Goal: Task Accomplishment & Management: Use online tool/utility

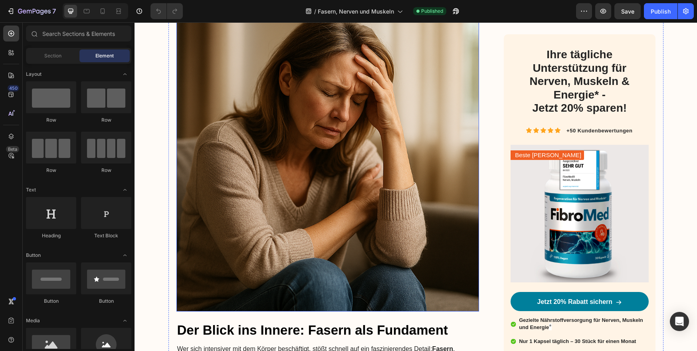
scroll to position [508, 0]
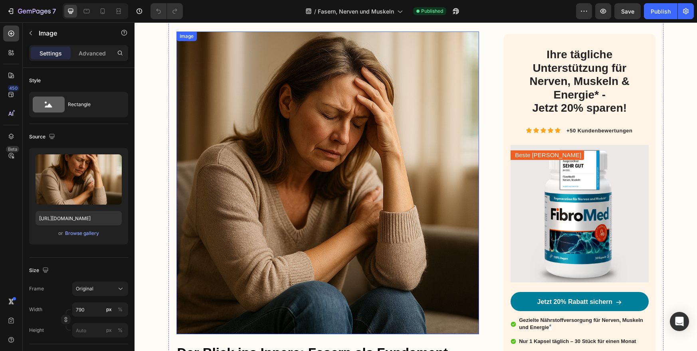
click at [340, 124] on img at bounding box center [328, 183] width 303 height 303
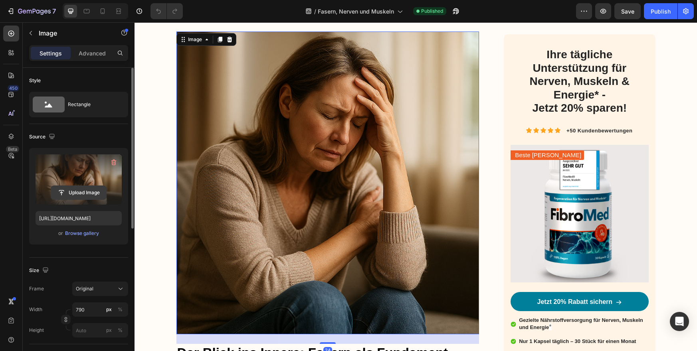
click at [73, 194] on input "file" at bounding box center [78, 193] width 55 height 14
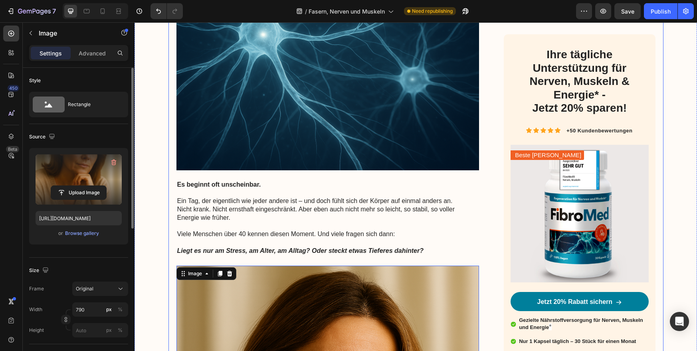
scroll to position [600, 0]
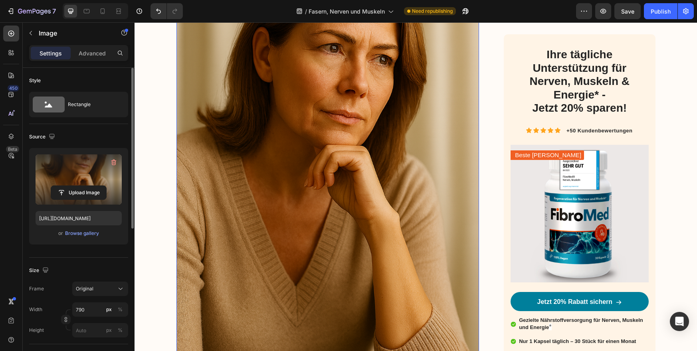
click at [300, 135] on img at bounding box center [328, 166] width 303 height 454
click at [76, 193] on input "file" at bounding box center [78, 193] width 55 height 14
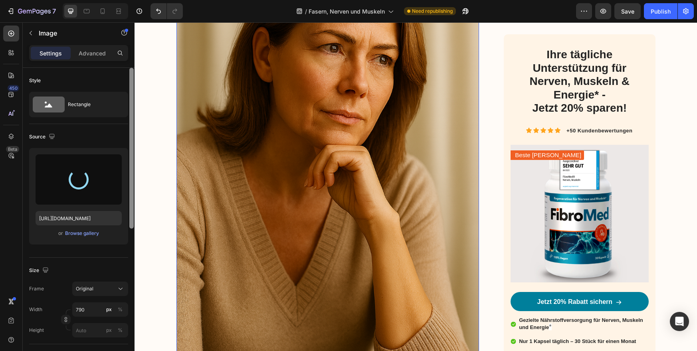
type input "[URL][DOMAIN_NAME]"
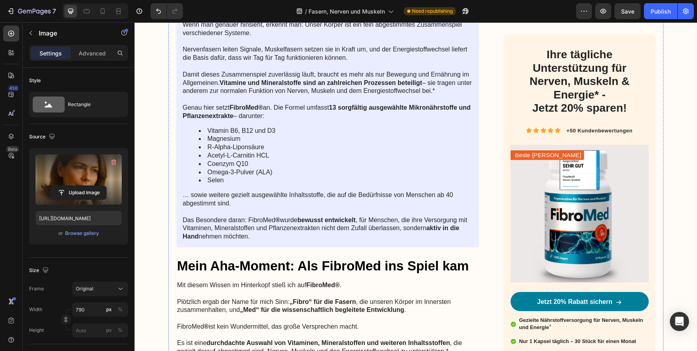
scroll to position [1629, 0]
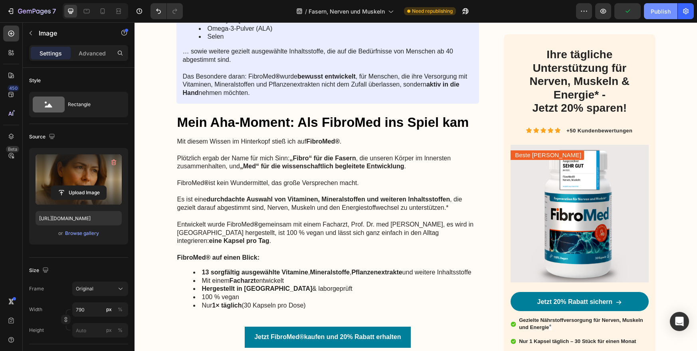
click at [660, 12] on div "Publish" at bounding box center [661, 11] width 20 height 8
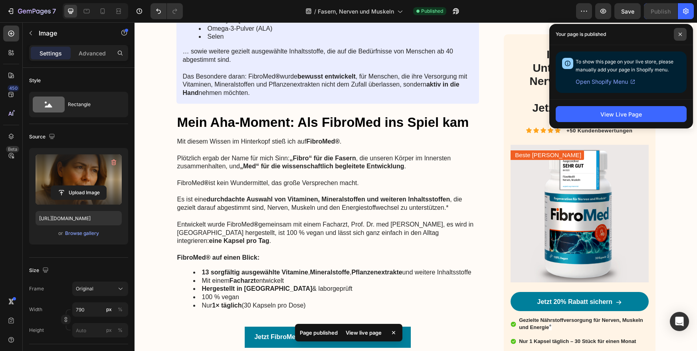
click at [679, 35] on icon at bounding box center [681, 34] width 4 height 4
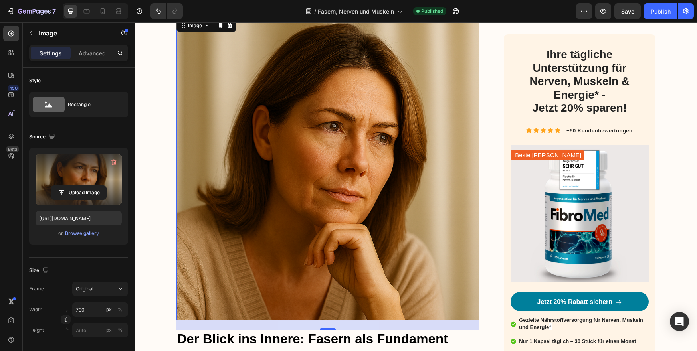
scroll to position [532, 0]
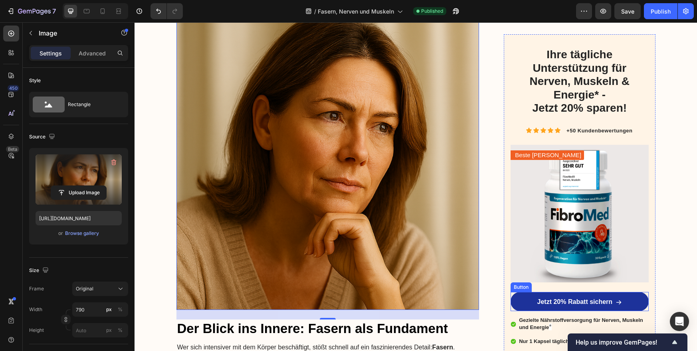
click at [528, 298] on link "Jetzt 20% Rabatt sichern" at bounding box center [580, 301] width 138 height 19
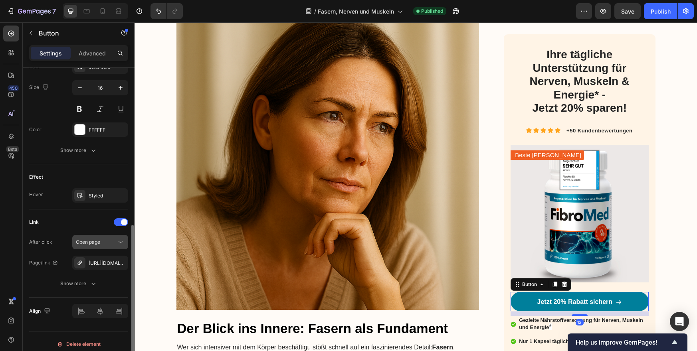
scroll to position [392, 0]
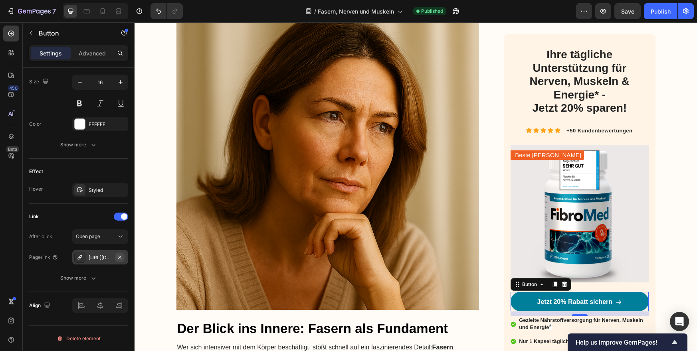
click at [121, 258] on icon "button" at bounding box center [119, 257] width 3 height 3
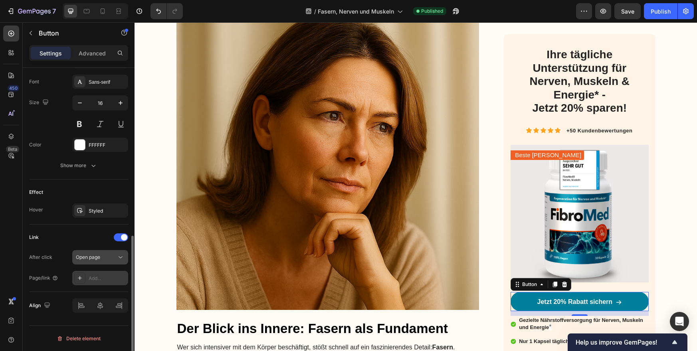
scroll to position [371, 0]
click at [96, 278] on div "Add..." at bounding box center [108, 278] width 38 height 7
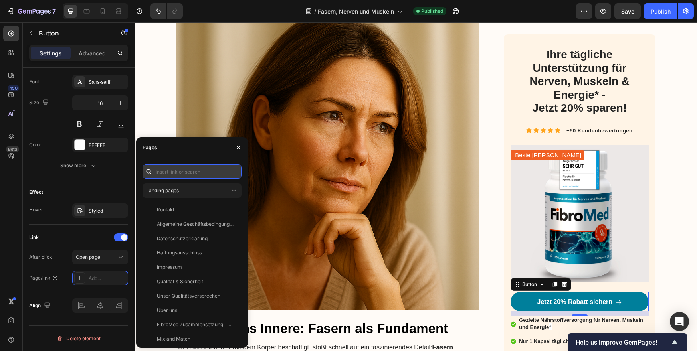
click at [163, 173] on input "text" at bounding box center [192, 172] width 99 height 14
paste input "[URL][DOMAIN_NAME]"
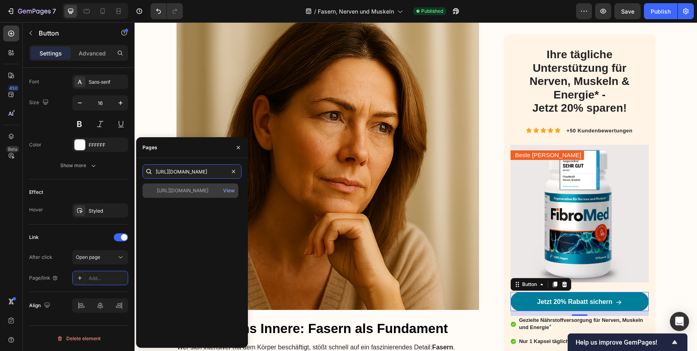
type input "[URL][DOMAIN_NAME]"
click at [171, 189] on div "[URL][DOMAIN_NAME]" at bounding box center [183, 190] width 52 height 7
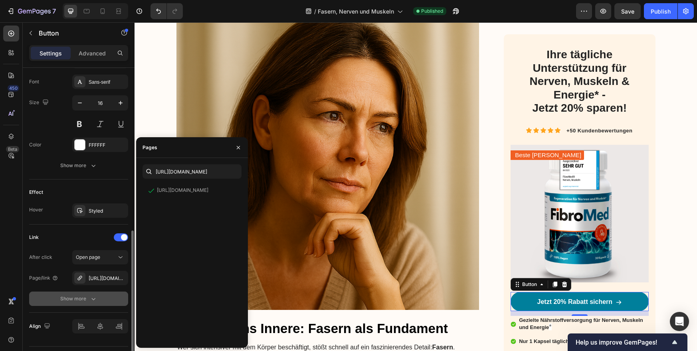
click at [88, 302] on div "Show more" at bounding box center [78, 299] width 37 height 8
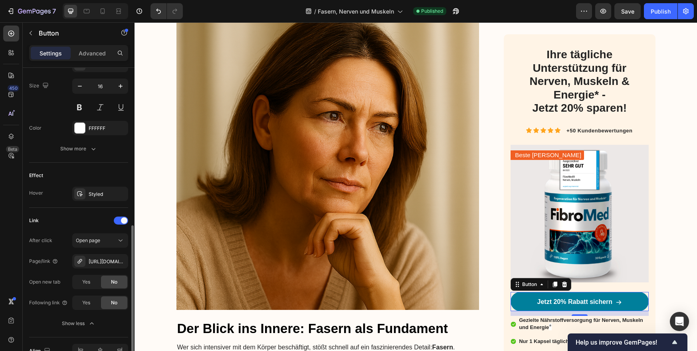
scroll to position [388, 0]
click at [88, 283] on span "Yes" at bounding box center [86, 281] width 8 height 7
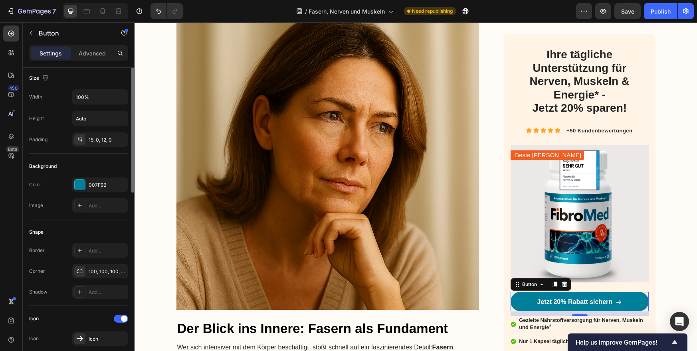
scroll to position [0, 0]
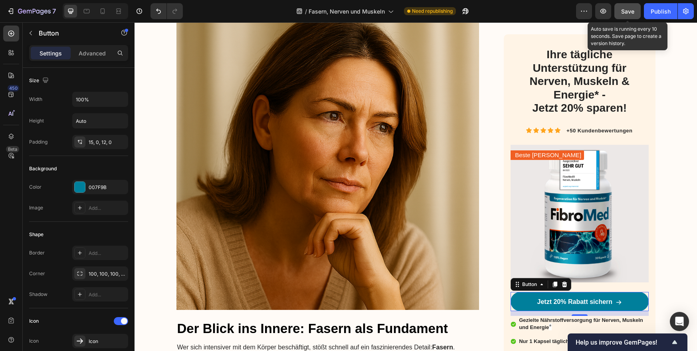
click at [629, 13] on span "Save" at bounding box center [627, 11] width 13 height 7
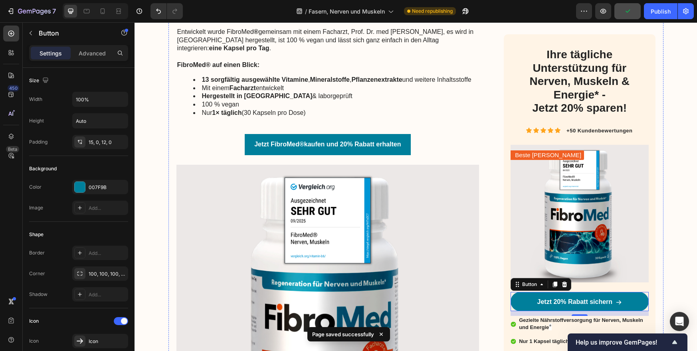
scroll to position [1834, 0]
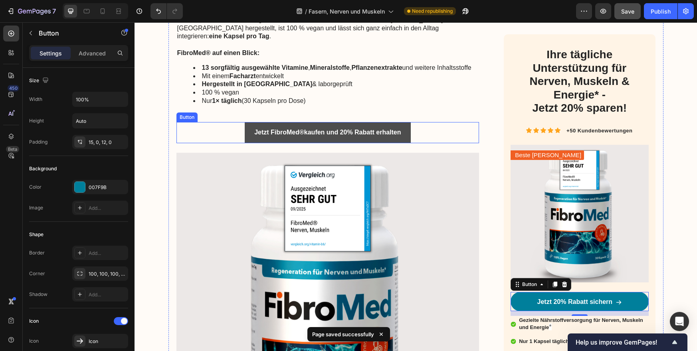
click at [251, 125] on link "Jetzt FibroMed ® kaufen und 20% Rabatt erhalten" at bounding box center [328, 132] width 166 height 21
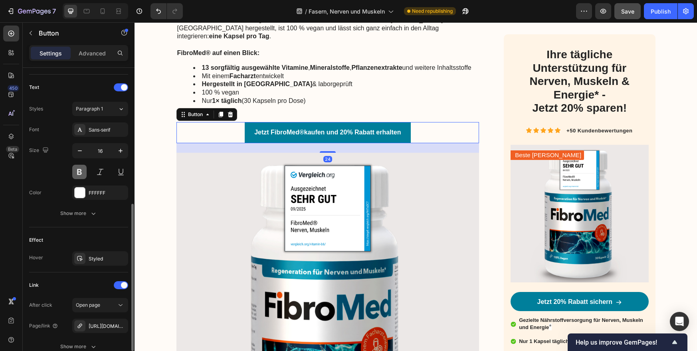
scroll to position [329, 0]
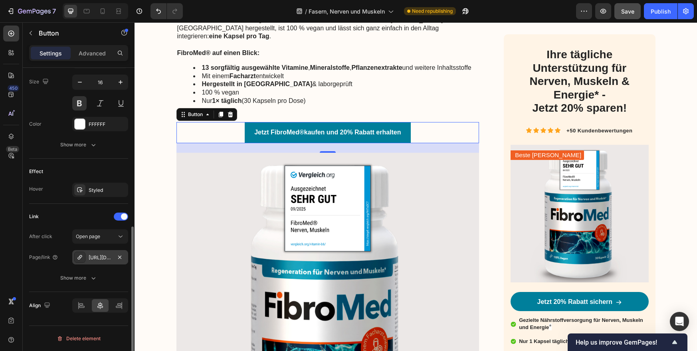
click at [98, 260] on div "[URL][DOMAIN_NAME]" at bounding box center [100, 257] width 23 height 7
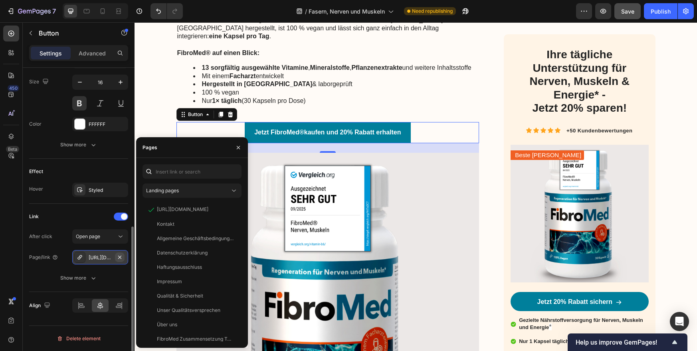
click at [121, 258] on icon "button" at bounding box center [119, 257] width 3 height 3
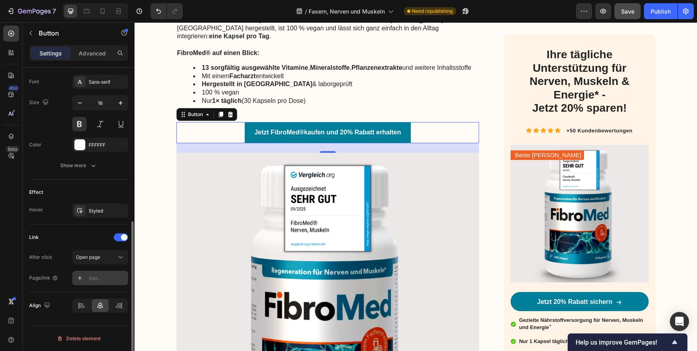
click at [95, 279] on div "Add..." at bounding box center [108, 278] width 38 height 7
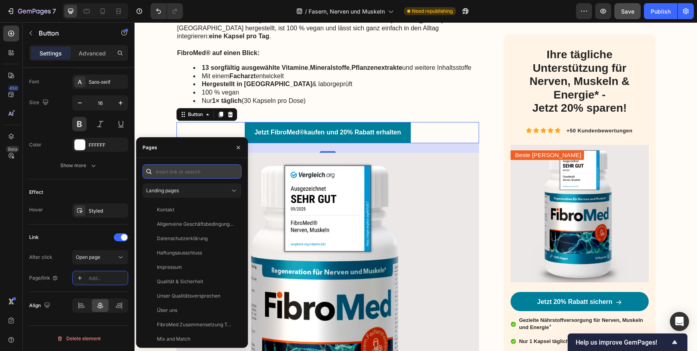
click at [168, 174] on input "text" at bounding box center [192, 172] width 99 height 14
paste input "[URL][DOMAIN_NAME]"
type input "[URL][DOMAIN_NAME]"
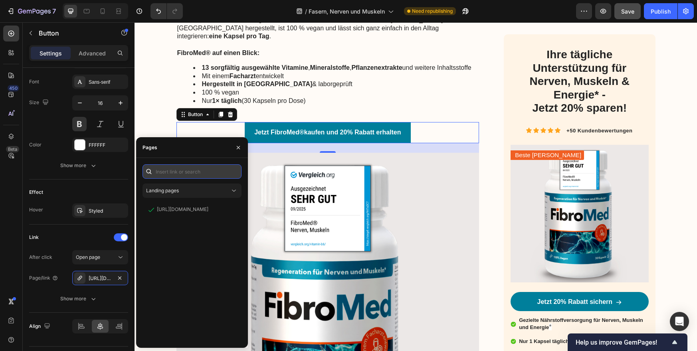
scroll to position [0, 0]
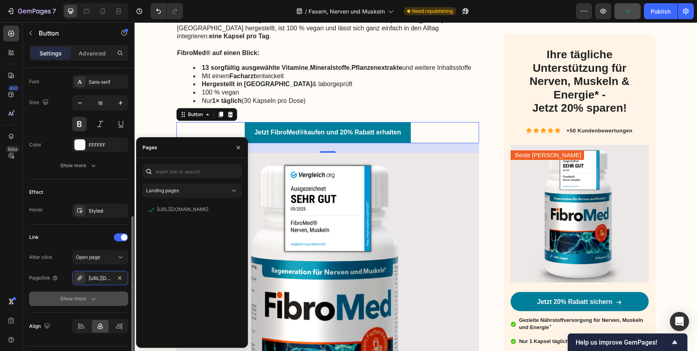
click at [89, 301] on icon "button" at bounding box center [93, 299] width 8 height 8
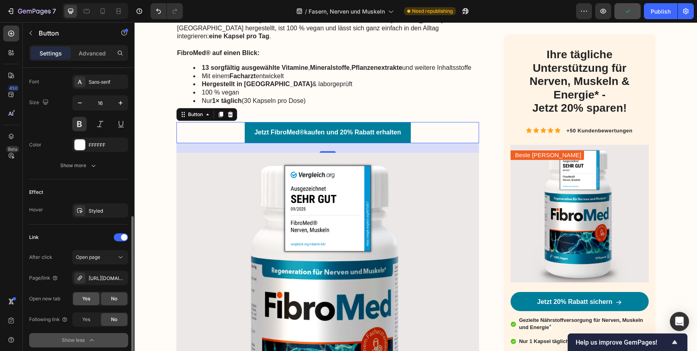
click at [89, 301] on span "Yes" at bounding box center [86, 299] width 8 height 7
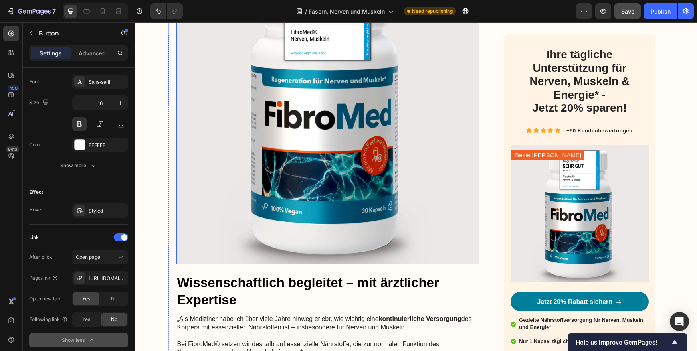
scroll to position [2010, 0]
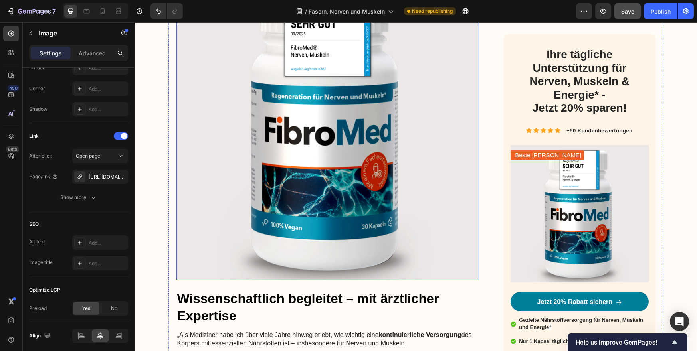
click at [358, 153] on img at bounding box center [328, 129] width 303 height 303
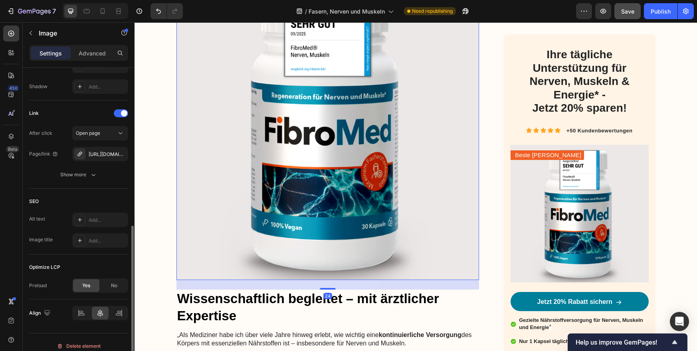
scroll to position [331, 0]
click at [104, 152] on div "[URL][DOMAIN_NAME]" at bounding box center [100, 153] width 23 height 7
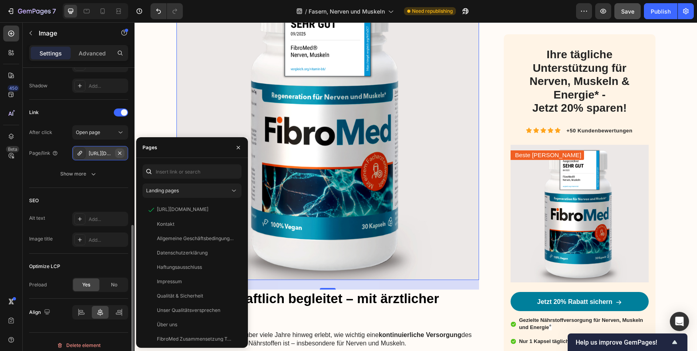
click at [121, 153] on icon "button" at bounding box center [120, 153] width 6 height 6
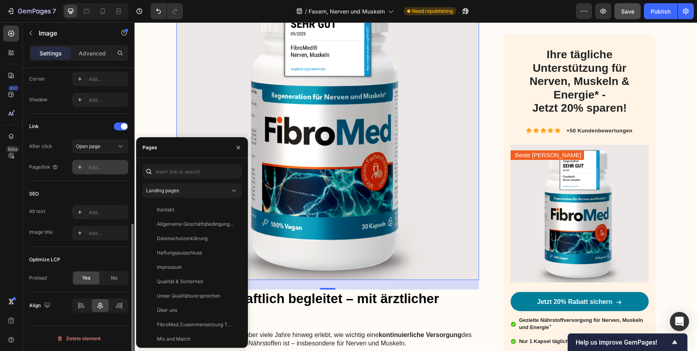
scroll to position [318, 0]
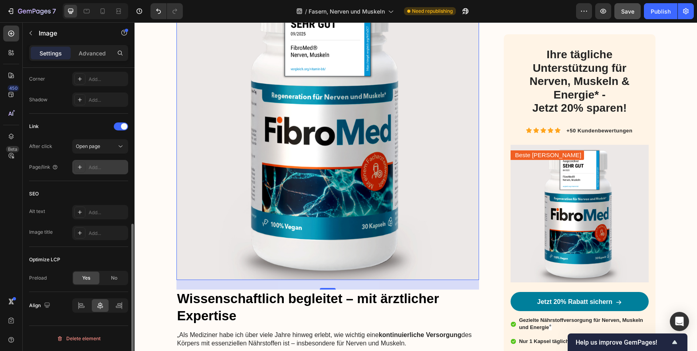
click at [97, 168] on div "Add..." at bounding box center [108, 167] width 38 height 7
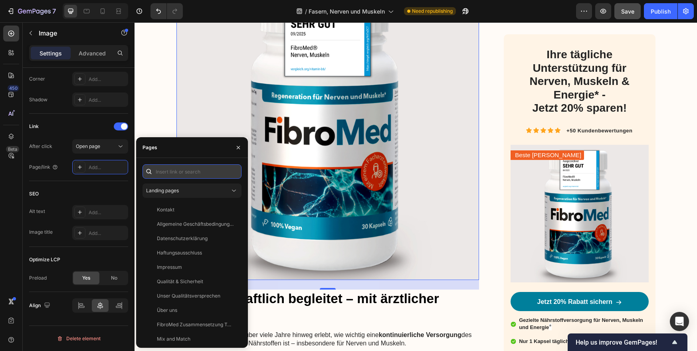
click at [168, 172] on input "text" at bounding box center [192, 172] width 99 height 14
paste input "[URL][DOMAIN_NAME]"
type input "[URL][DOMAIN_NAME]"
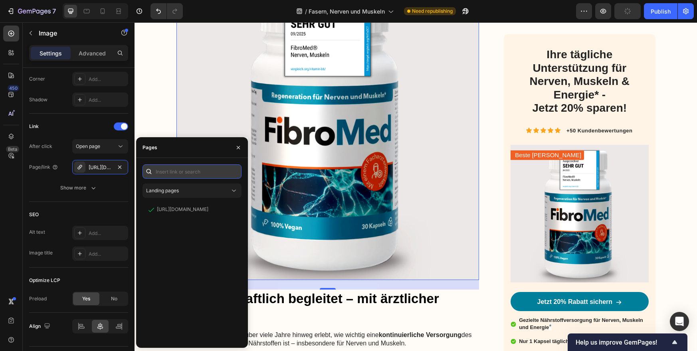
scroll to position [0, 0]
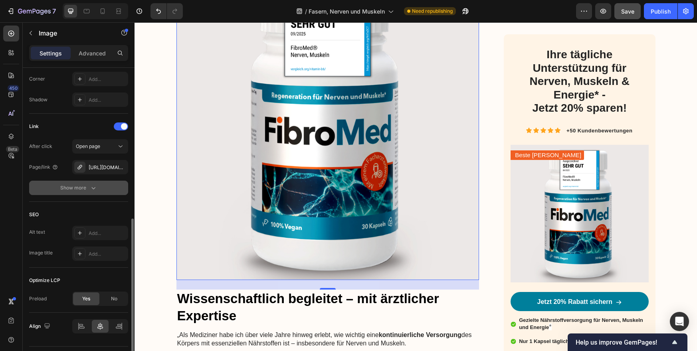
click at [89, 189] on icon "button" at bounding box center [93, 188] width 8 height 8
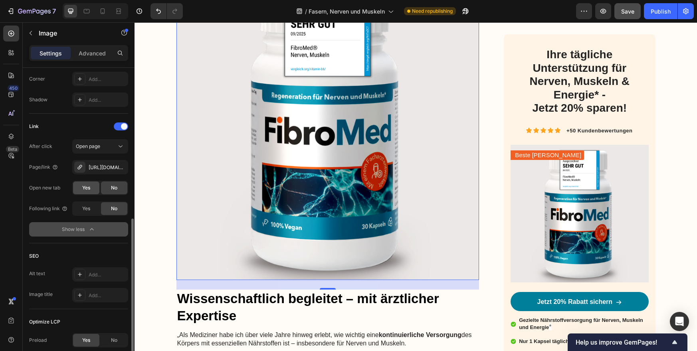
click at [89, 190] on span "Yes" at bounding box center [86, 188] width 8 height 7
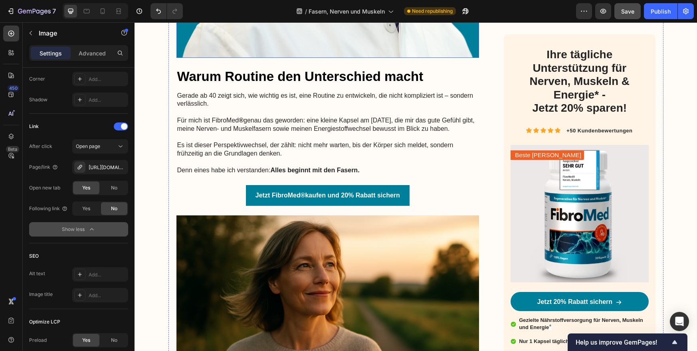
scroll to position [2756, 0]
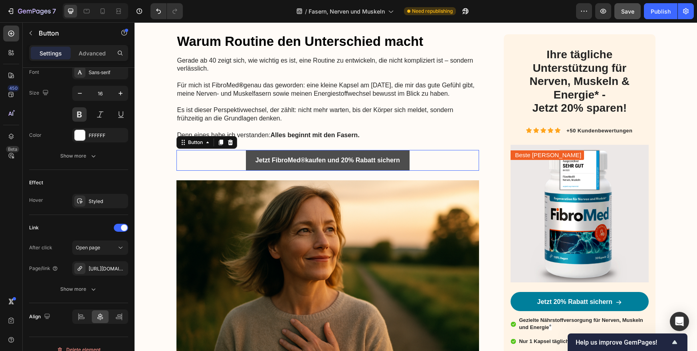
click at [251, 154] on link "Jetzt FibroMed ® kaufen und 20% Rabatt sichern" at bounding box center [328, 160] width 164 height 21
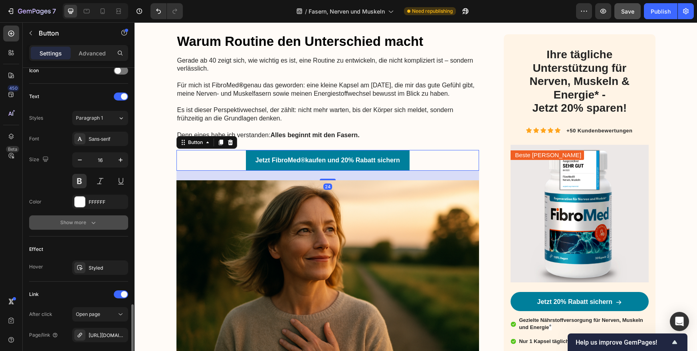
scroll to position [329, 0]
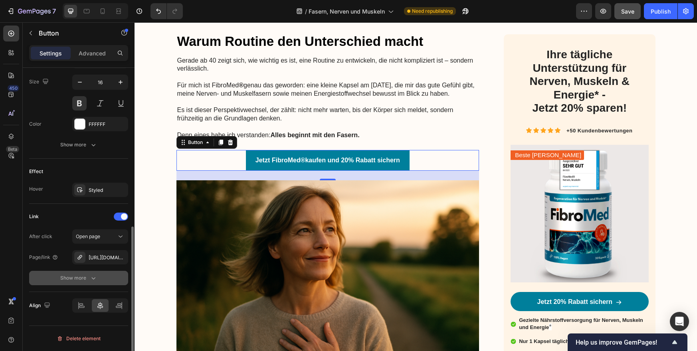
click at [93, 281] on icon "button" at bounding box center [93, 278] width 8 height 8
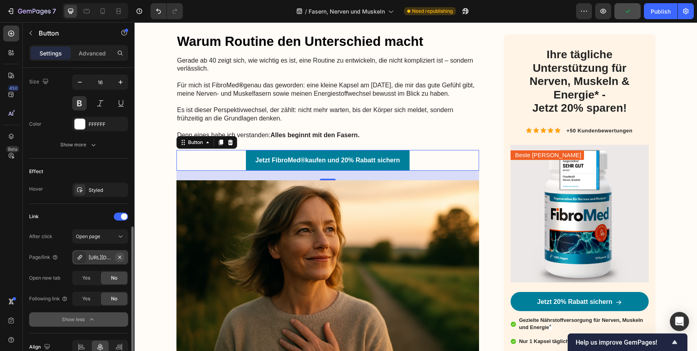
click at [121, 258] on icon "button" at bounding box center [119, 257] width 3 height 3
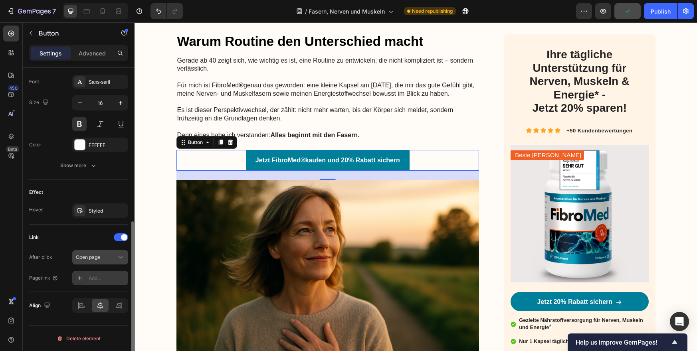
scroll to position [308, 0]
click at [97, 274] on div "Add..." at bounding box center [100, 278] width 56 height 14
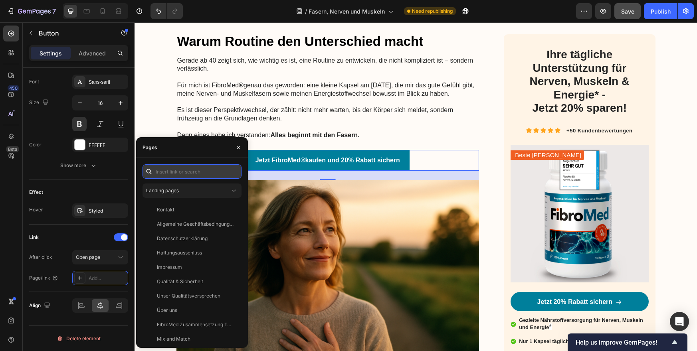
click at [171, 173] on input "text" at bounding box center [192, 172] width 99 height 14
paste input "[URL][DOMAIN_NAME]"
type input "[URL][DOMAIN_NAME]"
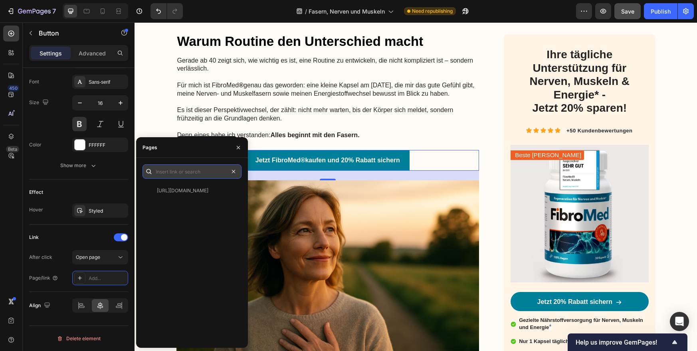
scroll to position [0, 0]
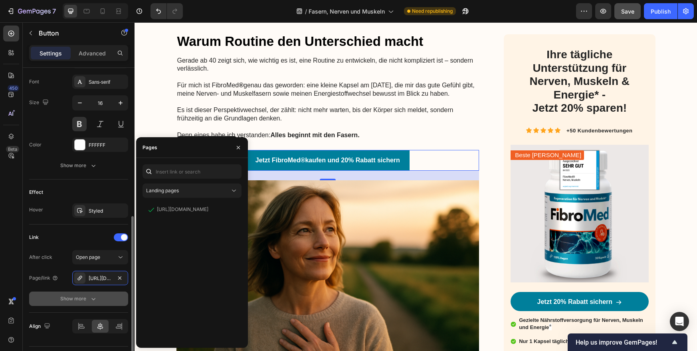
click at [85, 299] on div "Show more" at bounding box center [78, 299] width 37 height 8
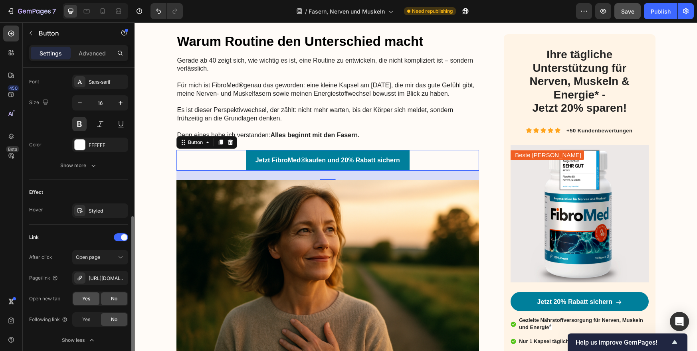
click at [87, 297] on span "Yes" at bounding box center [86, 299] width 8 height 7
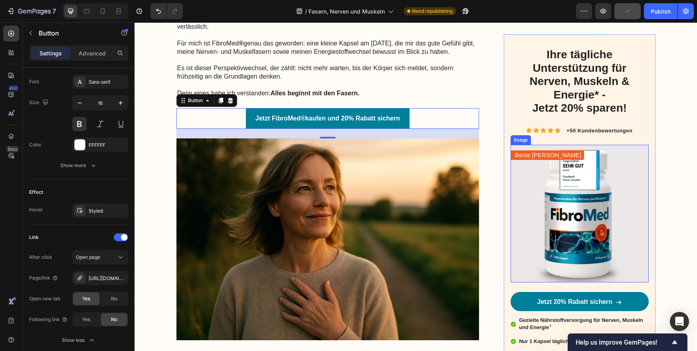
scroll to position [2813, 0]
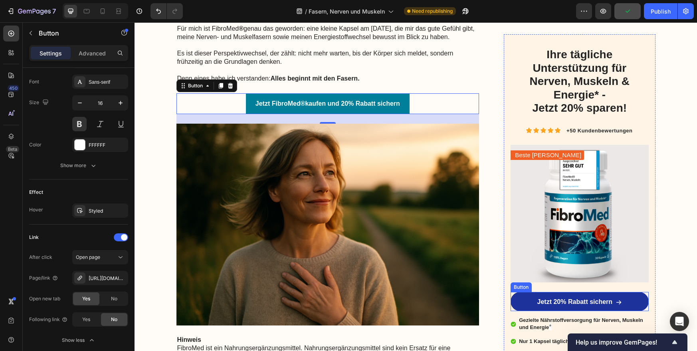
click at [522, 298] on link "Jetzt 20% Rabatt sichern" at bounding box center [580, 301] width 138 height 19
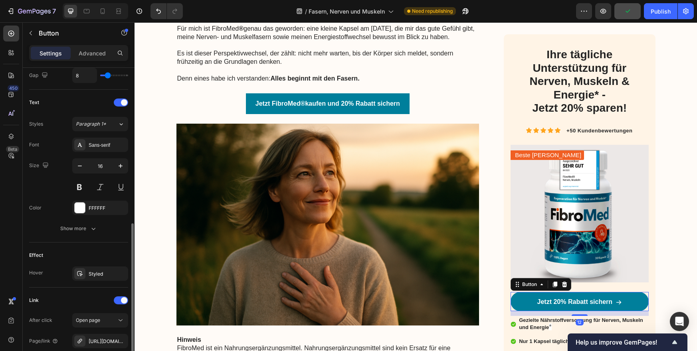
scroll to position [392, 0]
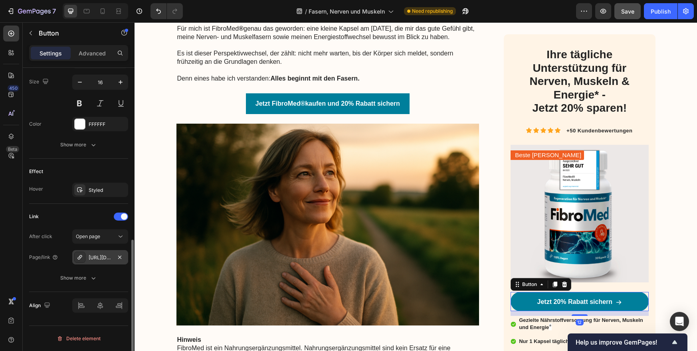
click at [99, 258] on div "[URL][DOMAIN_NAME]" at bounding box center [100, 257] width 23 height 7
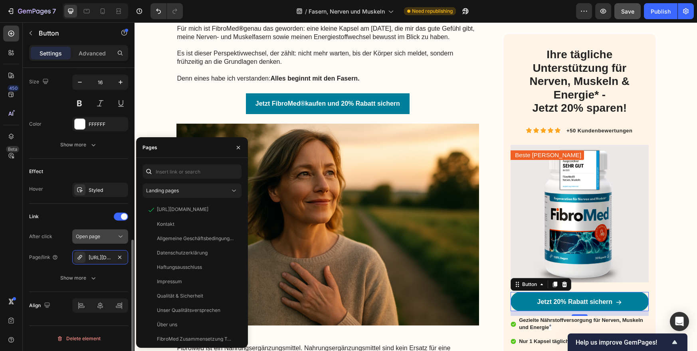
click at [123, 258] on button "button" at bounding box center [120, 258] width 10 height 10
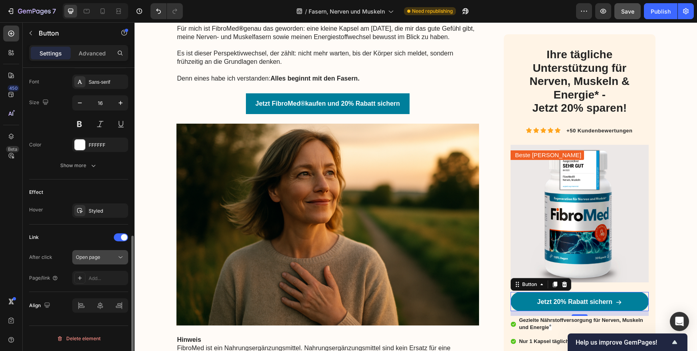
scroll to position [371, 0]
click at [95, 274] on div "Add..." at bounding box center [100, 278] width 56 height 14
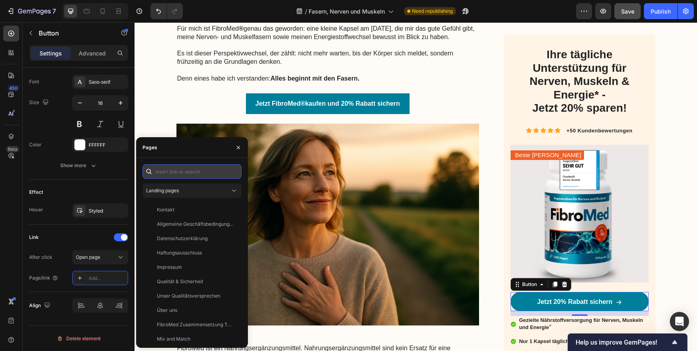
click at [166, 173] on input "text" at bounding box center [192, 172] width 99 height 14
paste input "[URL][DOMAIN_NAME]"
type input "[URL][DOMAIN_NAME]"
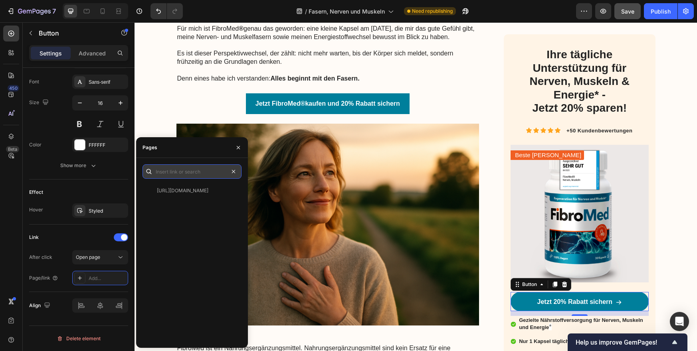
scroll to position [0, 0]
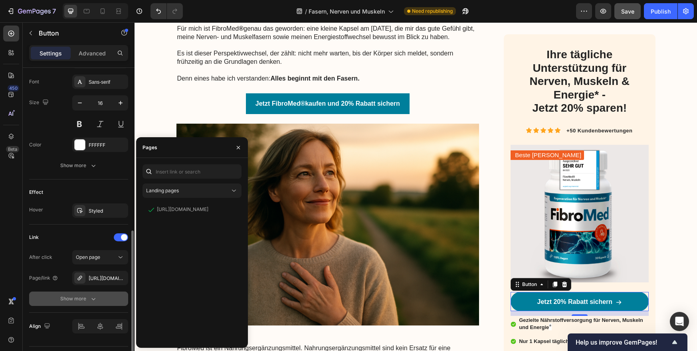
click at [91, 301] on icon "button" at bounding box center [93, 299] width 8 height 8
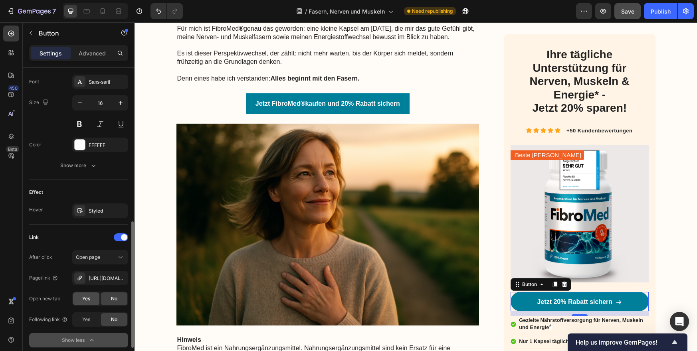
click at [85, 299] on span "Yes" at bounding box center [86, 299] width 8 height 7
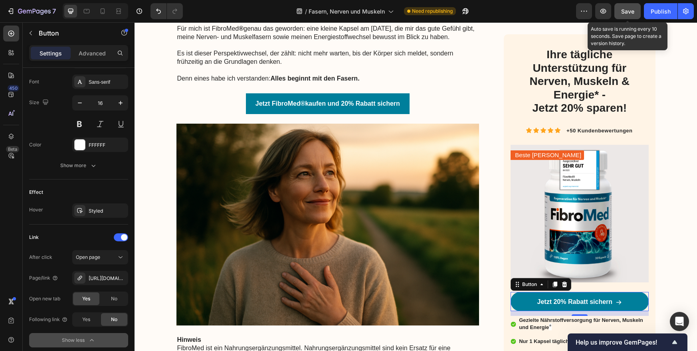
click at [629, 12] on span "Save" at bounding box center [627, 11] width 13 height 7
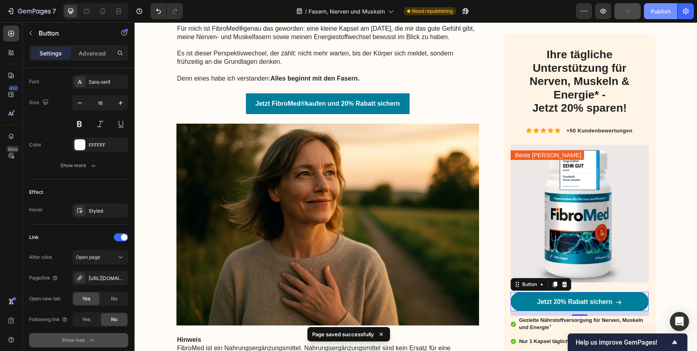
click at [661, 11] on div "Publish" at bounding box center [661, 11] width 20 height 8
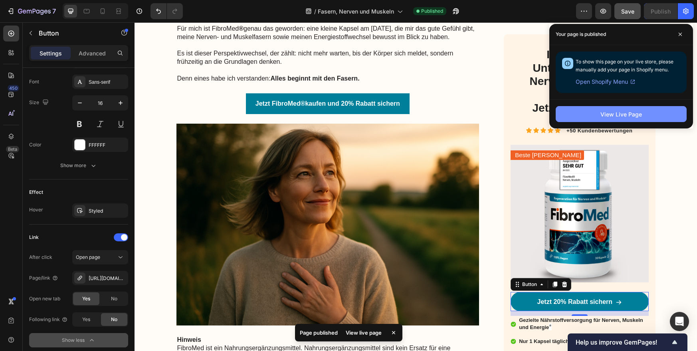
click at [623, 115] on div "View Live Page" at bounding box center [622, 114] width 42 height 8
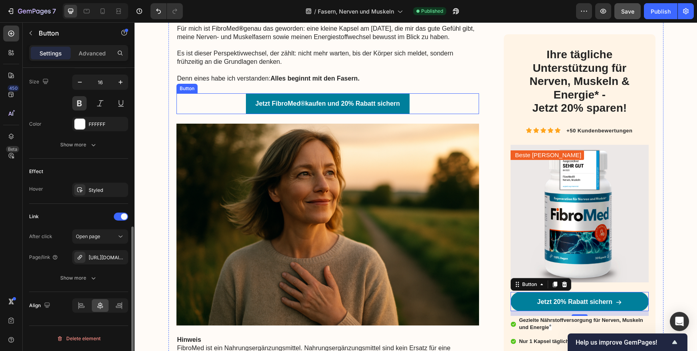
click at [228, 100] on div "Jetzt FibroMed ® kaufen und 20% Rabatt sichern Button" at bounding box center [328, 103] width 303 height 21
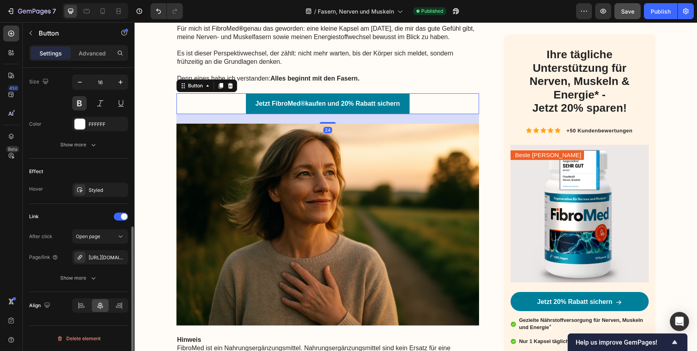
scroll to position [329, 0]
click at [221, 87] on icon at bounding box center [221, 86] width 6 height 6
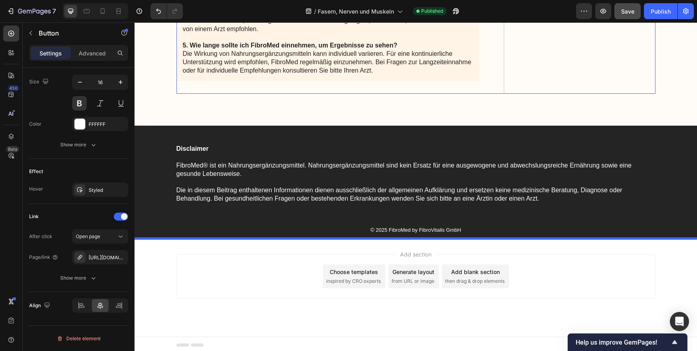
scroll to position [4467, 0]
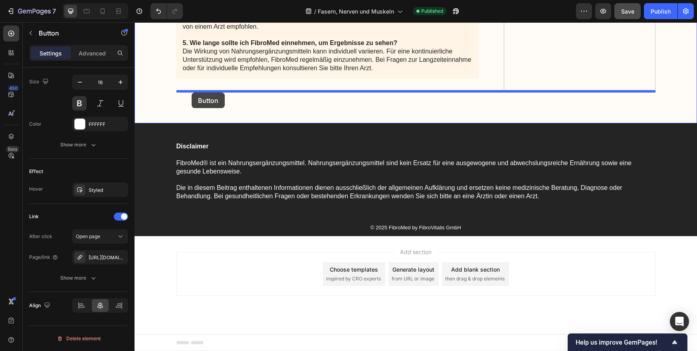
drag, startPoint x: 183, startPoint y: 119, endPoint x: 192, endPoint y: 92, distance: 28.3
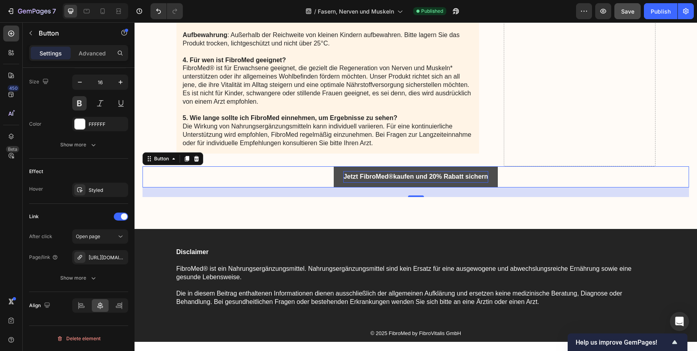
scroll to position [4395, 0]
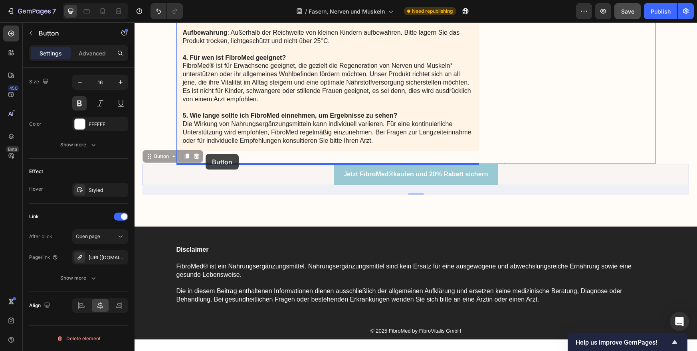
drag, startPoint x: 148, startPoint y: 159, endPoint x: 206, endPoint y: 155, distance: 58.5
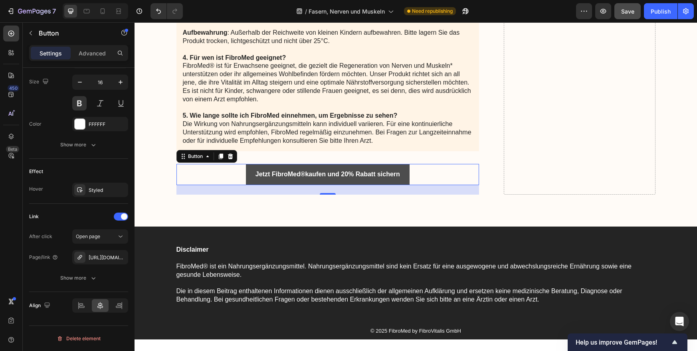
click at [401, 168] on link "Jetzt FibroMed ® kaufen und 20% Rabatt sichern" at bounding box center [328, 174] width 164 height 21
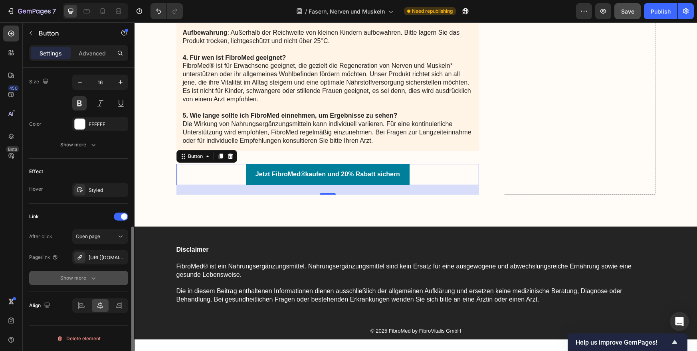
click at [87, 279] on div "Show more" at bounding box center [78, 278] width 37 height 8
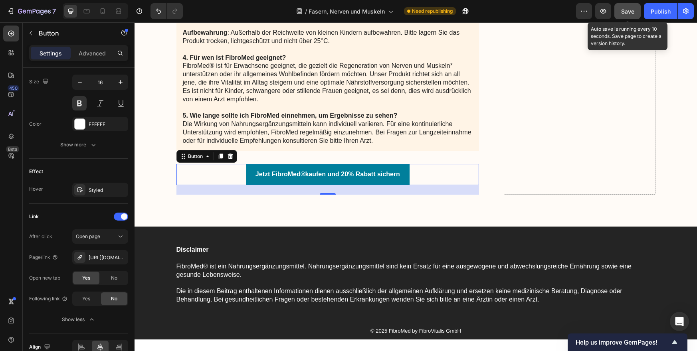
click at [631, 15] on div "Save" at bounding box center [627, 11] width 13 height 8
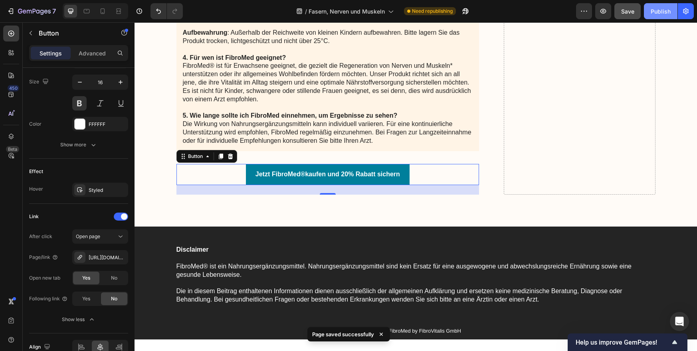
click at [659, 11] on div "Publish" at bounding box center [661, 11] width 20 height 8
